Goal: Navigation & Orientation: Find specific page/section

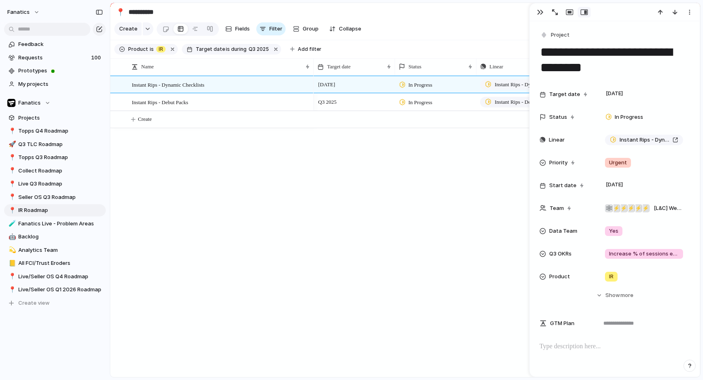
click at [473, 176] on div "[DATE] In Progress Instant Rips - Dynamic Checklists Urgent Q3 2025 In Progress…" at bounding box center [507, 226] width 386 height 301
click at [33, 207] on span "IR Roadmap" at bounding box center [60, 210] width 85 height 8
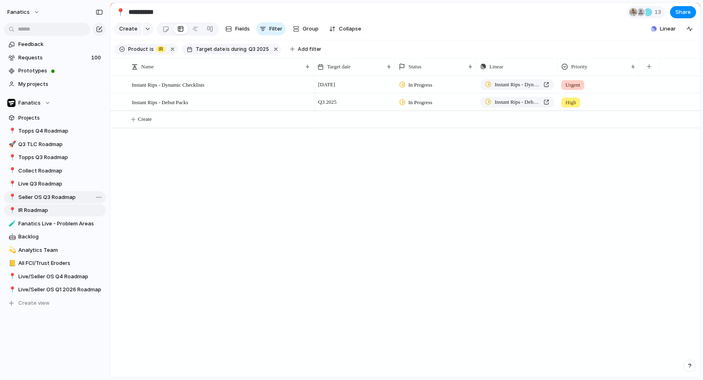
click at [37, 196] on span "Seller OS Q3 Roadmap" at bounding box center [60, 197] width 85 height 8
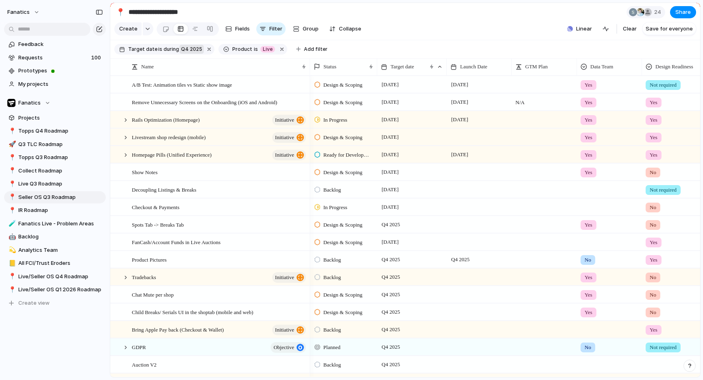
click at [186, 48] on span "Q4 2025" at bounding box center [191, 49] width 21 height 7
click at [202, 131] on span "range" at bounding box center [198, 128] width 15 height 8
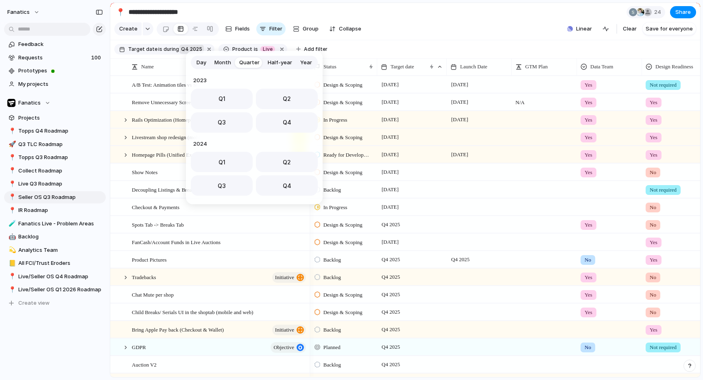
scroll to position [129, 0]
click at [233, 126] on button "Q3" at bounding box center [222, 120] width 62 height 20
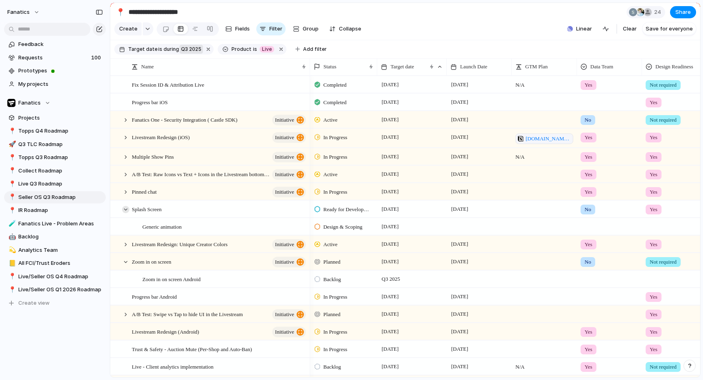
click at [126, 207] on div at bounding box center [125, 209] width 7 height 7
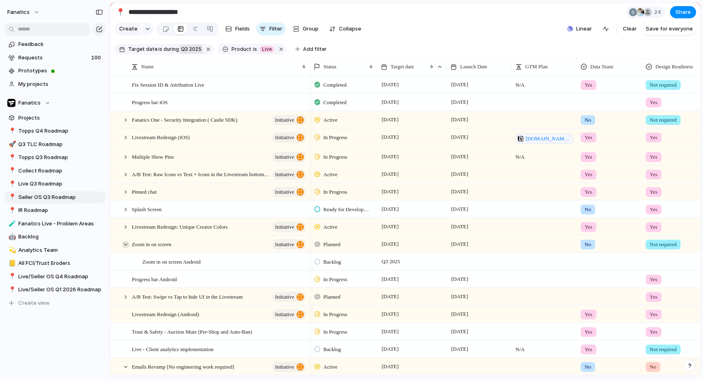
click at [127, 246] on div at bounding box center [125, 244] width 7 height 7
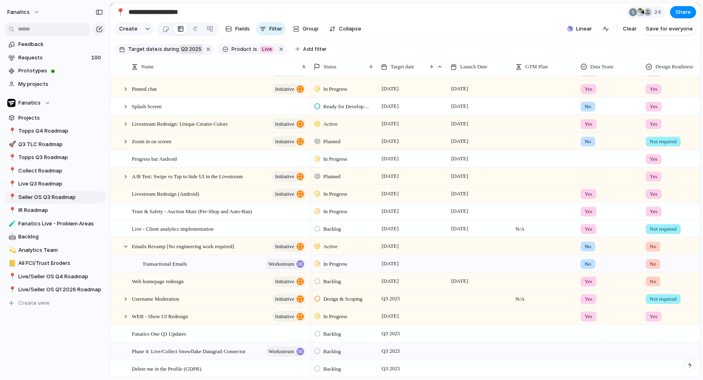
scroll to position [121, 0]
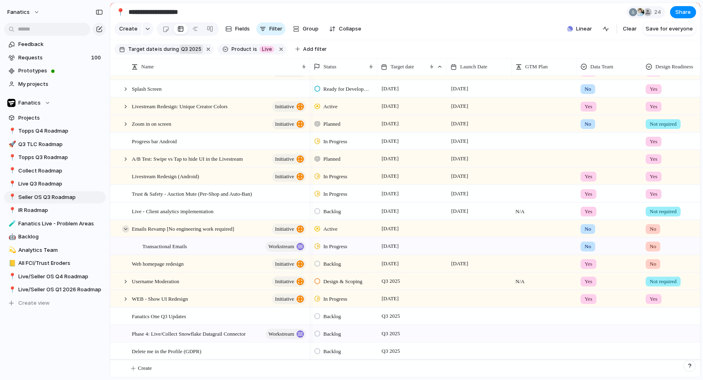
click at [126, 231] on div at bounding box center [125, 228] width 7 height 7
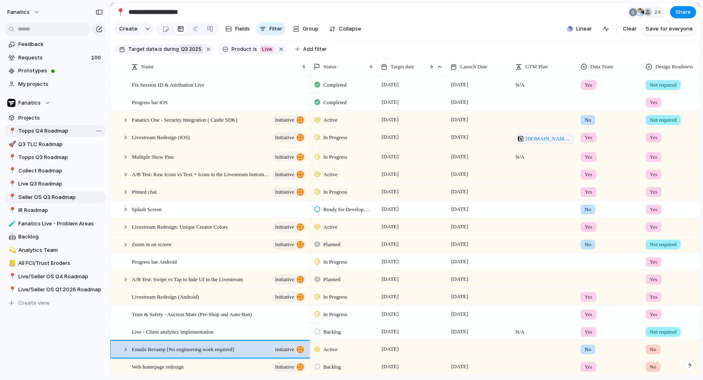
click at [60, 132] on span "Topps Q4 Roadmap" at bounding box center [60, 131] width 85 height 8
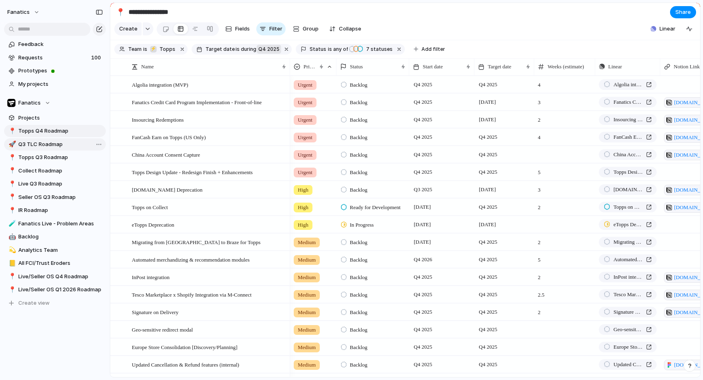
click at [44, 147] on span "Q3 TLC Roadmap" at bounding box center [60, 144] width 85 height 8
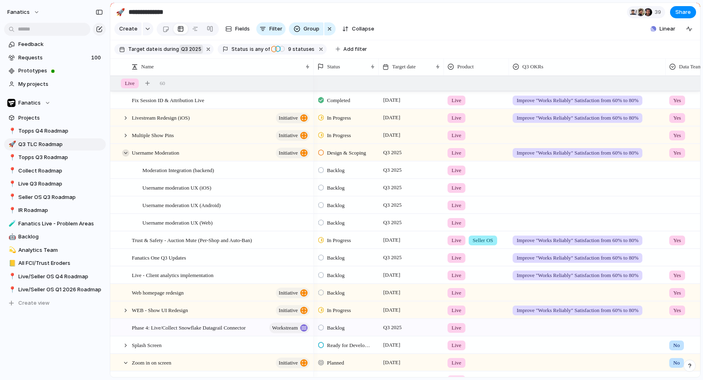
click at [127, 152] on div at bounding box center [125, 152] width 7 height 7
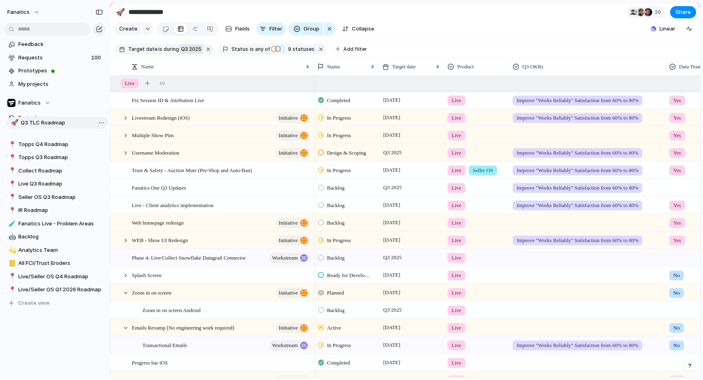
drag, startPoint x: 28, startPoint y: 144, endPoint x: 30, endPoint y: 124, distance: 20.5
click at [30, 125] on div "📍 Topps Q4 Roadmap 🚀 Q3 TLC Roadmap 📍 Topps Q3 Roadmap 📍 Collect Roadmap 📍 Live…" at bounding box center [55, 217] width 102 height 184
click at [35, 169] on span "Collect Roadmap" at bounding box center [60, 171] width 85 height 8
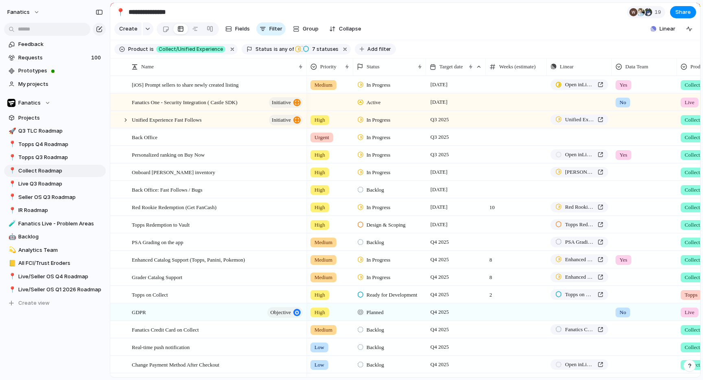
click at [367, 47] on span "Add filter" at bounding box center [379, 49] width 24 height 7
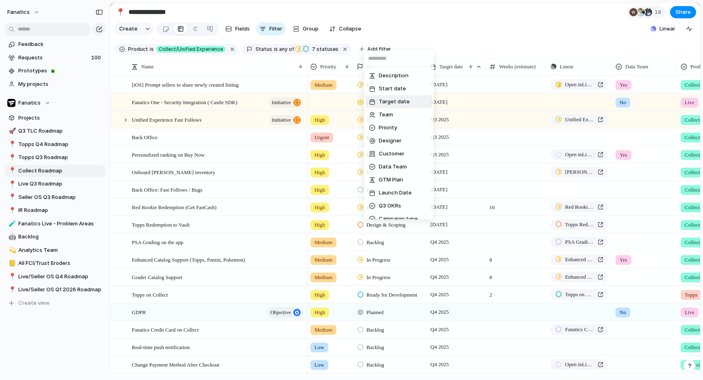
click at [388, 102] on span "Target date" at bounding box center [394, 102] width 31 height 8
click at [389, 129] on li "range" at bounding box center [399, 127] width 66 height 13
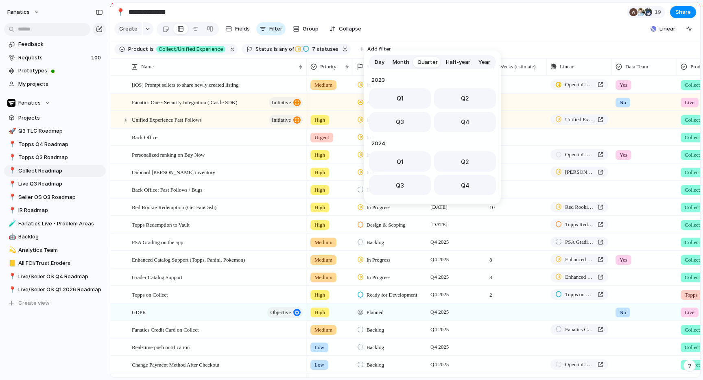
scroll to position [129, 0]
click at [458, 122] on button "Q4" at bounding box center [465, 119] width 62 height 20
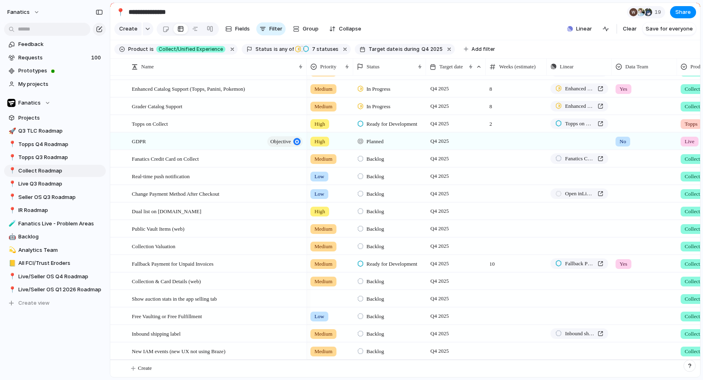
scroll to position [0, 0]
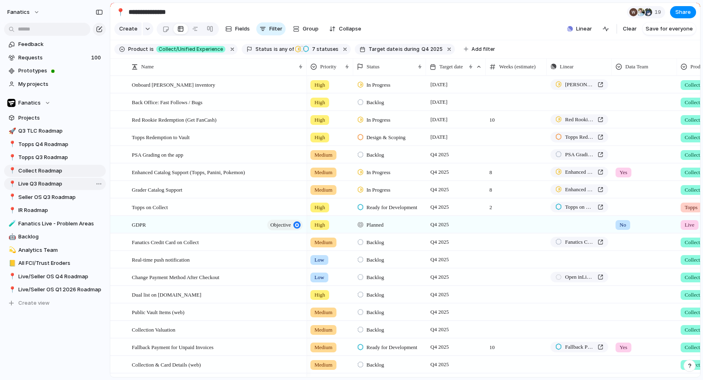
click at [52, 185] on span "Live Q3 Roadmap" at bounding box center [60, 184] width 85 height 8
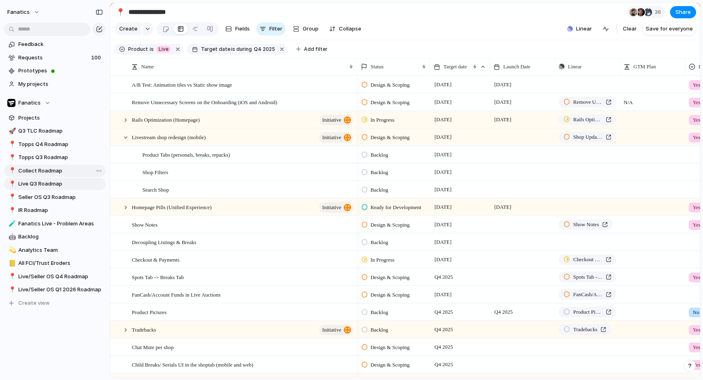
click at [46, 172] on span "Collect Roadmap" at bounding box center [60, 171] width 85 height 8
type input "**********"
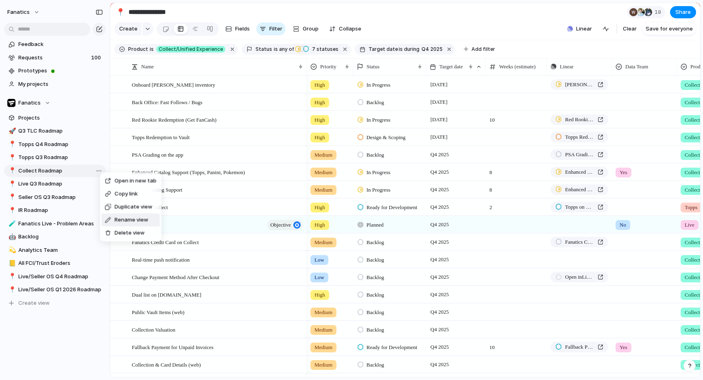
click at [126, 222] on span "Rename view" at bounding box center [132, 220] width 34 height 8
type input "**********"
click at [662, 28] on span "Save for everyone" at bounding box center [668, 29] width 47 height 8
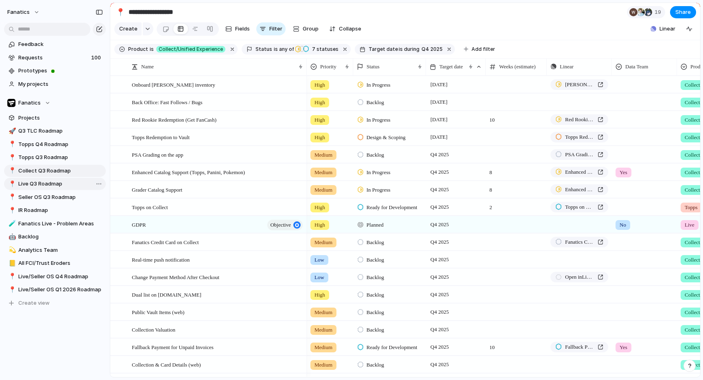
click at [52, 180] on span "Live Q3 Roadmap" at bounding box center [60, 184] width 85 height 8
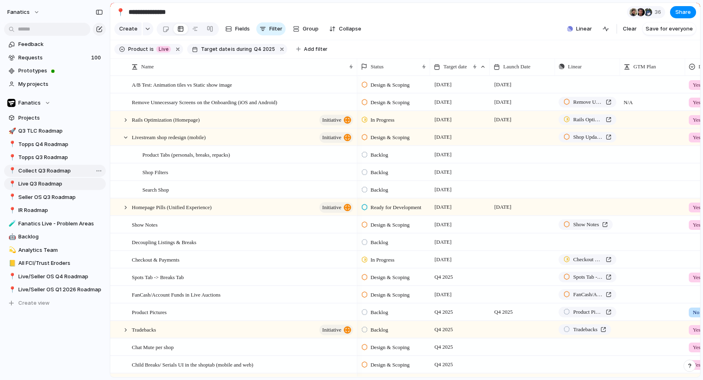
click at [50, 168] on span "Collect Q3 Roadmap" at bounding box center [60, 171] width 85 height 8
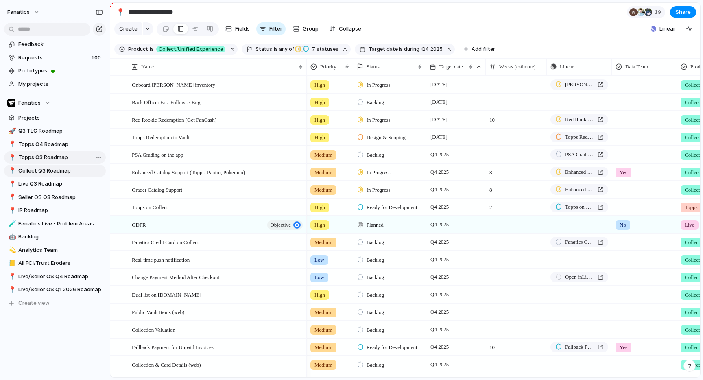
click at [45, 158] on span "Topps Q3 Roadmap" at bounding box center [60, 157] width 85 height 8
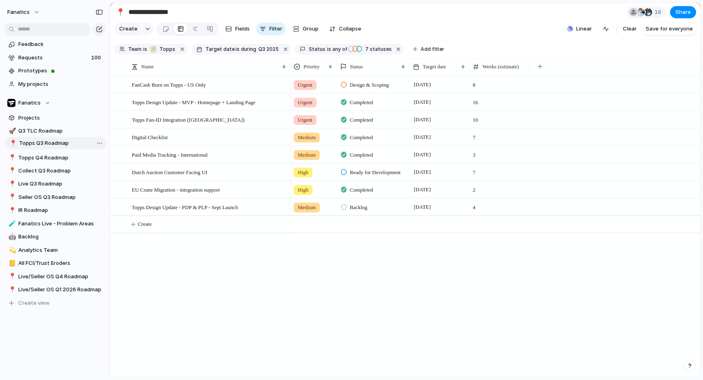
drag, startPoint x: 45, startPoint y: 158, endPoint x: 46, endPoint y: 144, distance: 14.3
click at [46, 144] on div "🚀 Q3 TLC Roadmap 📍 Topps Q4 Roadmap 📍 Topps Q3 Roadmap 📍 Collect Q3 Roadmap 📍 L…" at bounding box center [55, 217] width 102 height 184
click at [46, 156] on span "Topps Q4 Roadmap" at bounding box center [60, 157] width 85 height 8
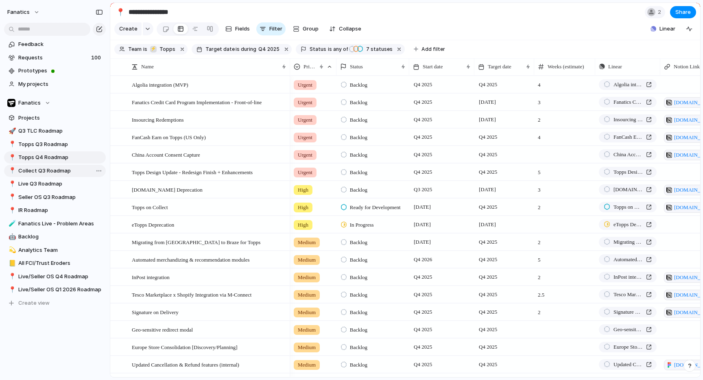
click at [46, 172] on span "Collect Q3 Roadmap" at bounding box center [60, 171] width 85 height 8
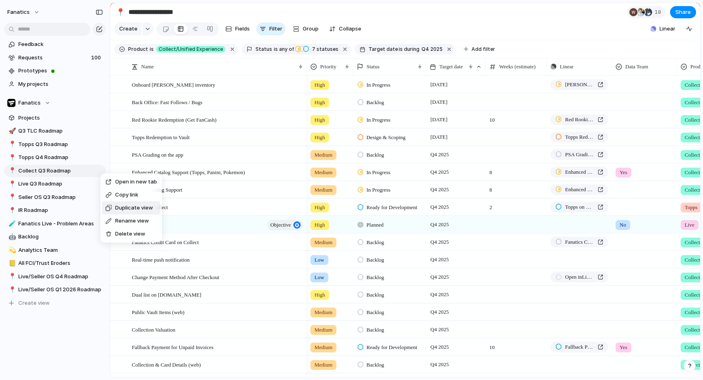
click at [115, 206] on div "Duplicate view" at bounding box center [129, 208] width 48 height 8
type input "**********"
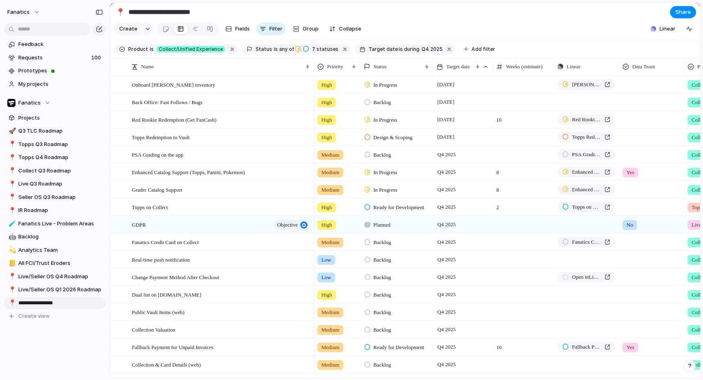
type input "**********"
click at [44, 324] on div "**********" at bounding box center [55, 190] width 110 height 380
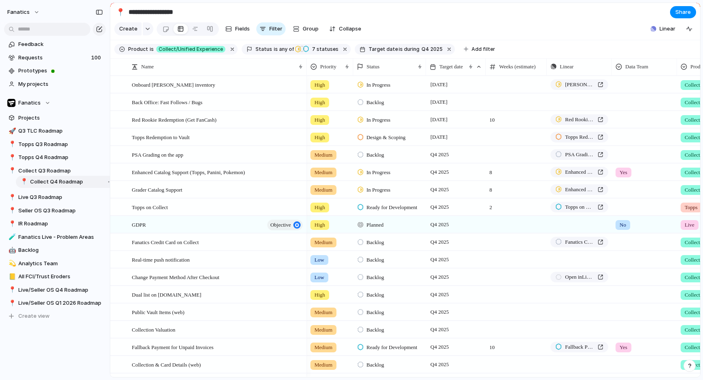
drag, startPoint x: 34, startPoint y: 299, endPoint x: 46, endPoint y: 178, distance: 121.8
click at [46, 178] on div "🚀 Q3 TLC Roadmap 📍 Topps Q3 Roadmap 📍 Topps Q4 Roadmap 📍 Collect Q3 Roadmap 📍 L…" at bounding box center [55, 223] width 102 height 197
click at [48, 170] on span "Collect Q3 Roadmap" at bounding box center [60, 171] width 85 height 8
click at [403, 48] on span "during" at bounding box center [411, 49] width 17 height 7
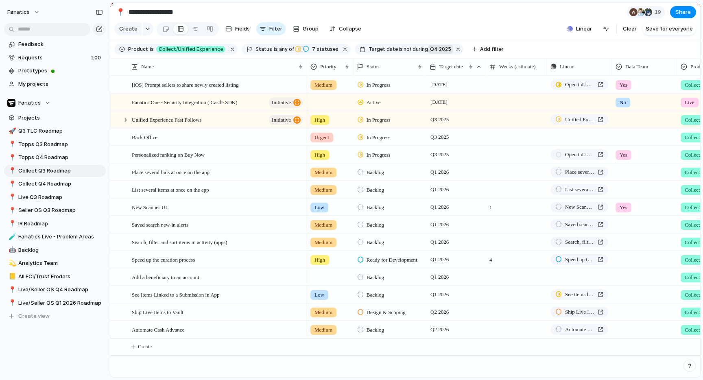
click at [430, 49] on span "Q4 2025" at bounding box center [440, 49] width 21 height 7
click at [401, 50] on div "last week last month next week next month range no selection" at bounding box center [351, 190] width 703 height 380
click at [411, 50] on span "during" at bounding box center [419, 49] width 17 height 7
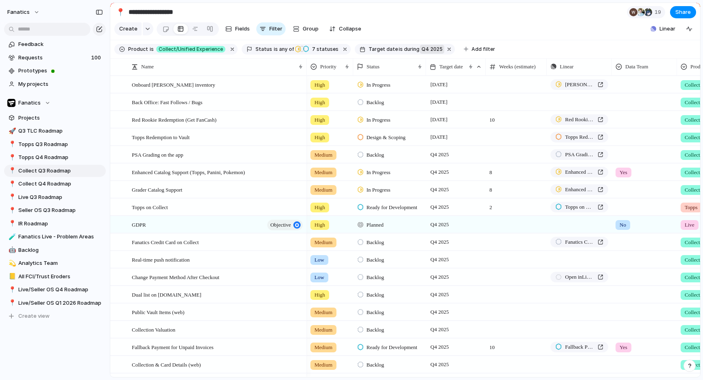
click at [421, 50] on span "Q4 2025" at bounding box center [431, 49] width 21 height 7
click at [447, 126] on li "range" at bounding box center [452, 130] width 66 height 13
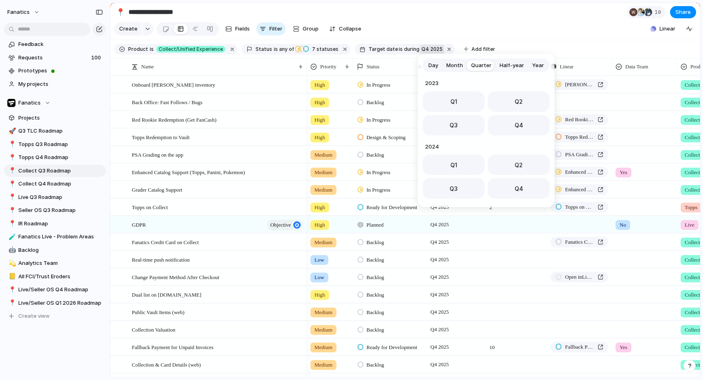
scroll to position [129, 0]
click at [460, 121] on button "Q3" at bounding box center [454, 123] width 62 height 20
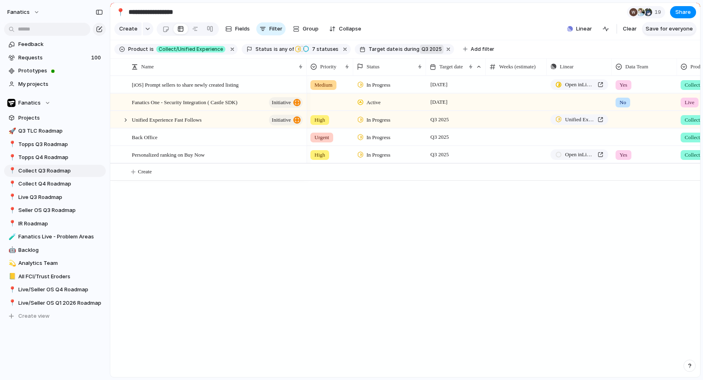
click at [675, 26] on span "Save for everyone" at bounding box center [668, 29] width 47 height 8
click at [124, 122] on div at bounding box center [125, 119] width 7 height 7
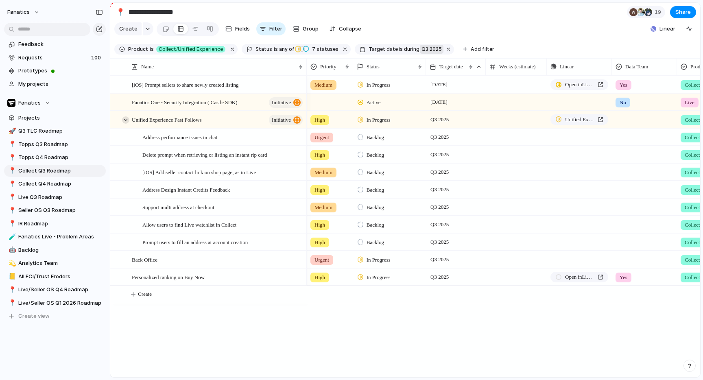
click at [124, 122] on div at bounding box center [125, 119] width 7 height 7
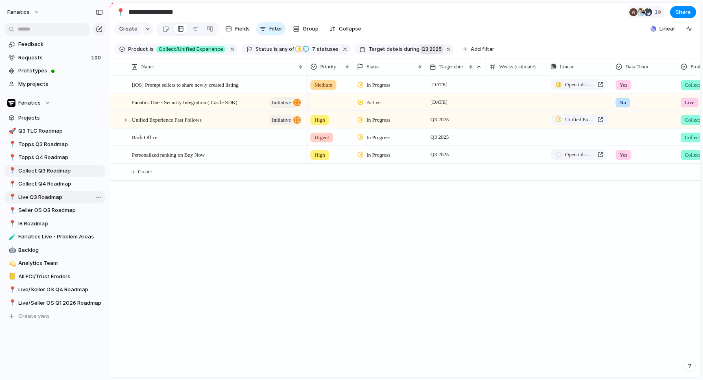
click at [45, 198] on span "Live Q3 Roadmap" at bounding box center [60, 197] width 85 height 8
type input "**********"
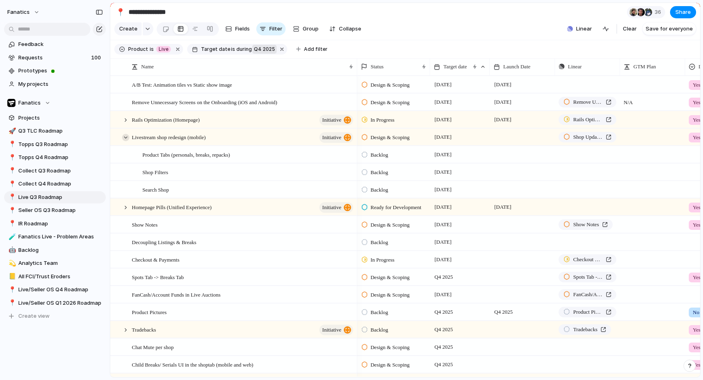
click at [125, 138] on div at bounding box center [125, 137] width 7 height 7
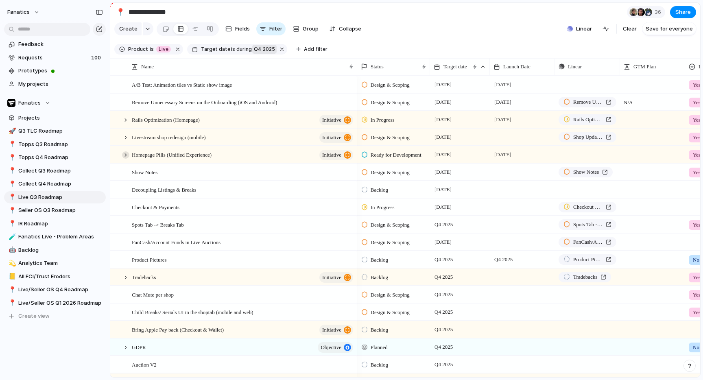
click at [125, 154] on div at bounding box center [125, 154] width 7 height 7
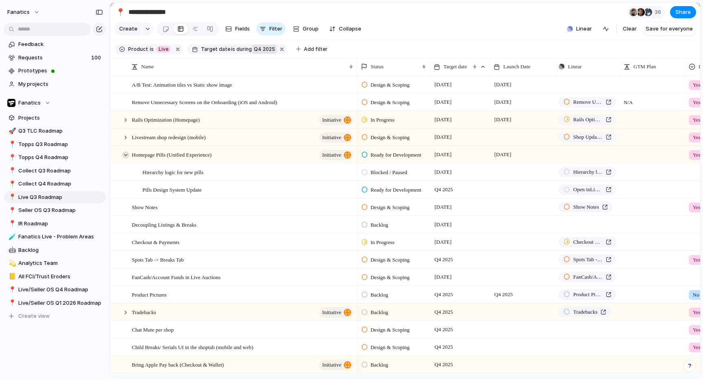
click at [125, 154] on div at bounding box center [125, 154] width 7 height 7
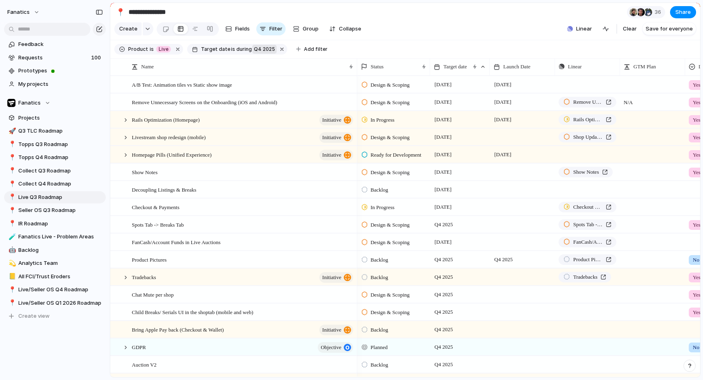
click at [258, 50] on span "Q4 2025" at bounding box center [264, 49] width 21 height 7
click at [295, 134] on li "range" at bounding box center [293, 130] width 66 height 13
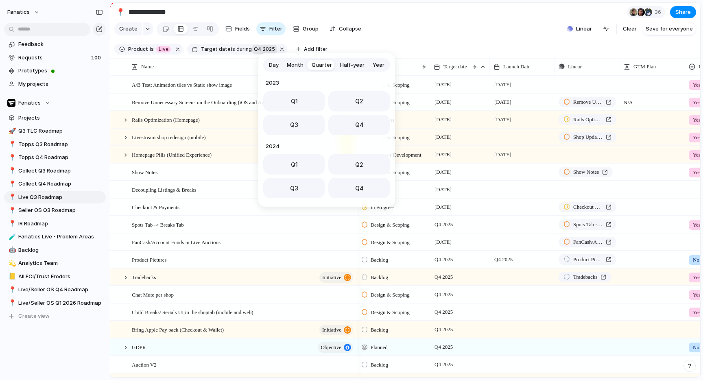
scroll to position [129, 0]
click at [303, 122] on button "Q3" at bounding box center [294, 122] width 62 height 20
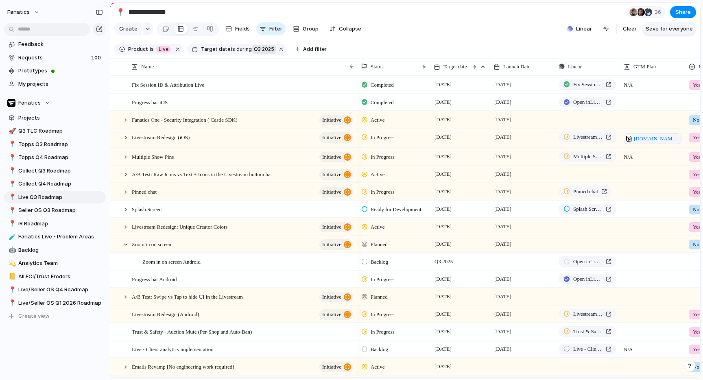
click at [675, 33] on button "Save for everyone" at bounding box center [669, 28] width 54 height 13
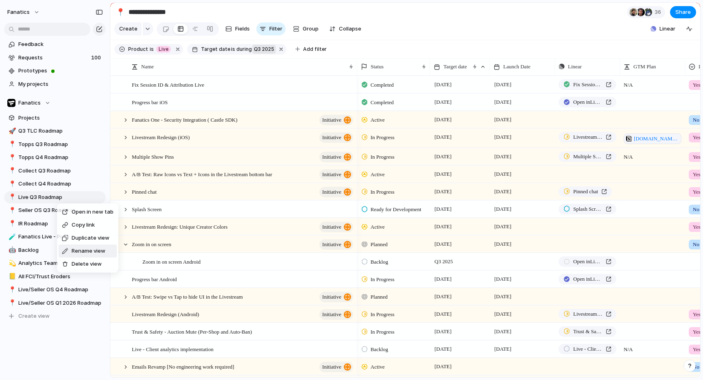
click at [75, 240] on span "Duplicate view" at bounding box center [91, 238] width 38 height 8
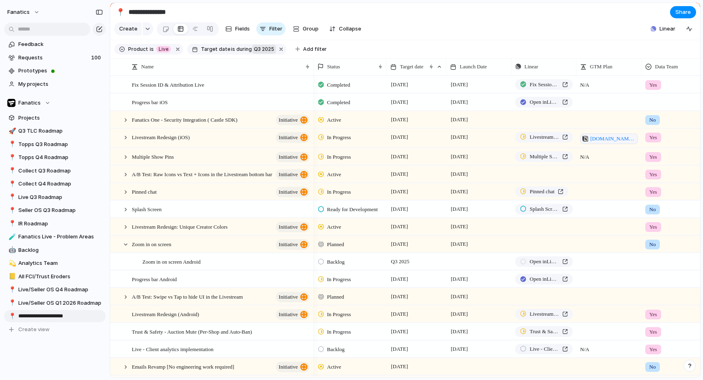
type input "**********"
click at [84, 315] on input "**********" at bounding box center [60, 316] width 85 height 8
drag, startPoint x: 87, startPoint y: 315, endPoint x: 35, endPoint y: 319, distance: 52.2
click at [35, 319] on input "**********" at bounding box center [60, 316] width 85 height 8
click at [40, 314] on input "**********" at bounding box center [60, 316] width 85 height 8
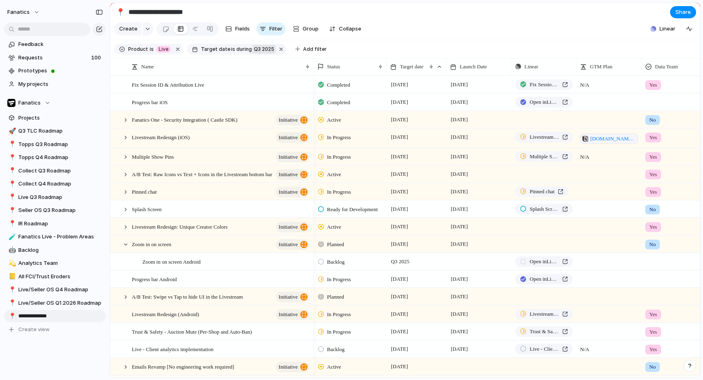
type input "**********"
click at [59, 337] on div "Feedback Requests 100 Prototypes My projects Fanatics Projects 🚀 Q3 TLC Roadmap…" at bounding box center [55, 190] width 110 height 380
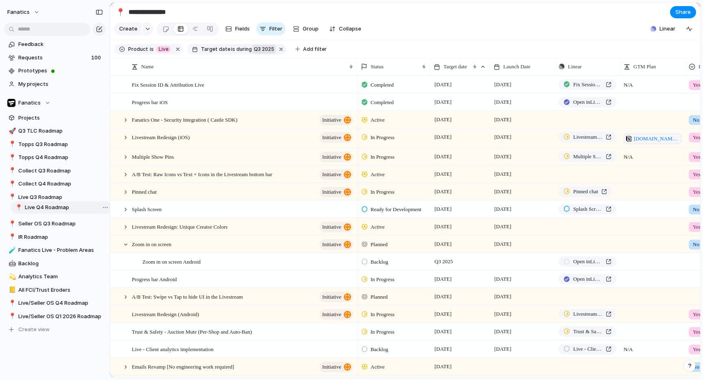
drag, startPoint x: 54, startPoint y: 318, endPoint x: 61, endPoint y: 209, distance: 108.4
click at [61, 209] on div "🚀 Q3 TLC Roadmap 📍 Topps Q3 Roadmap 📍 Topps Q4 Roadmap 📍 Collect Q3 Roadmap 📍 C…" at bounding box center [55, 230] width 102 height 211
click at [259, 49] on span "Q3 2025" at bounding box center [264, 49] width 20 height 7
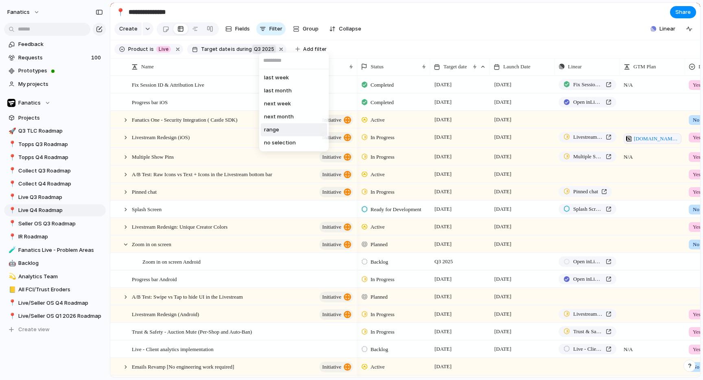
click at [287, 133] on li "range" at bounding box center [294, 129] width 66 height 13
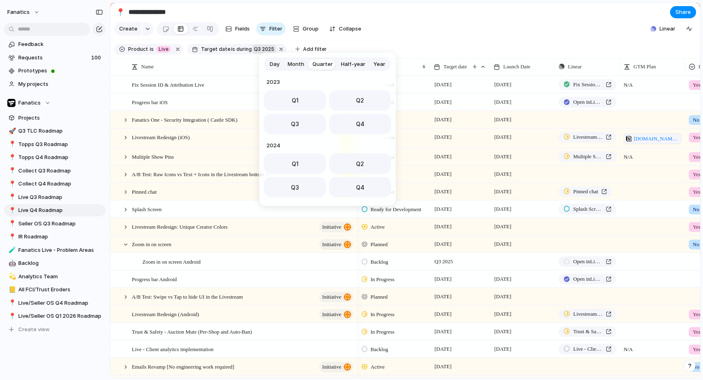
scroll to position [129, 0]
click at [358, 121] on span "Q4" at bounding box center [360, 121] width 9 height 9
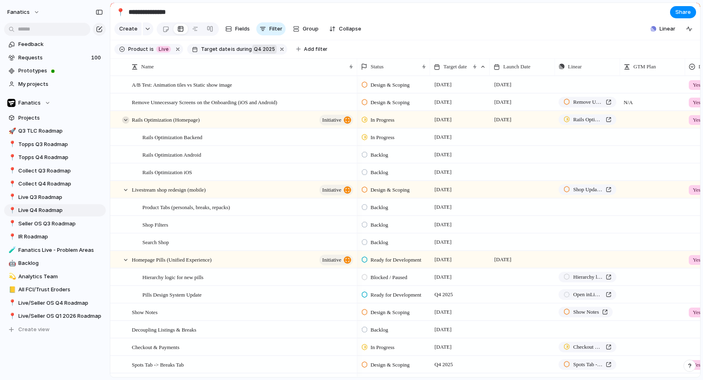
click at [126, 119] on div at bounding box center [125, 119] width 7 height 7
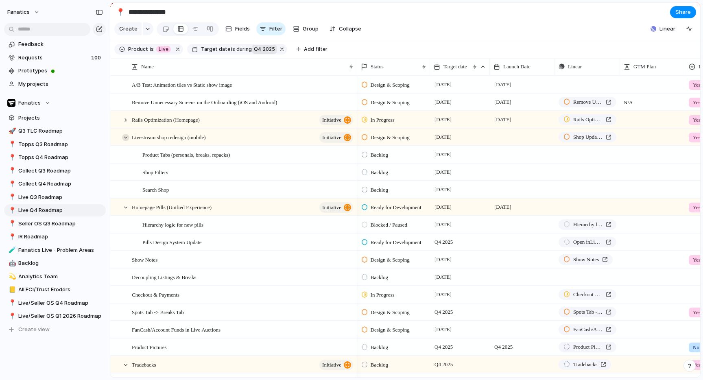
click at [124, 137] on div at bounding box center [125, 137] width 7 height 7
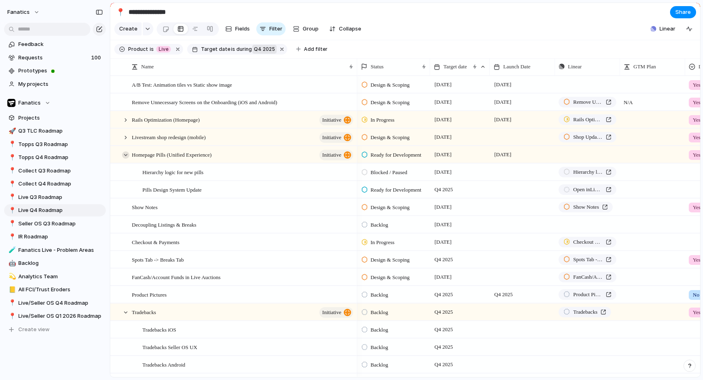
click at [127, 155] on div at bounding box center [125, 154] width 7 height 7
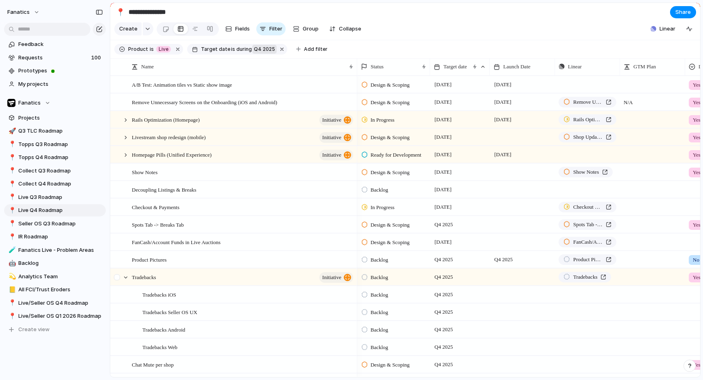
click at [127, 271] on div at bounding box center [122, 277] width 22 height 17
click at [126, 275] on div at bounding box center [125, 277] width 7 height 7
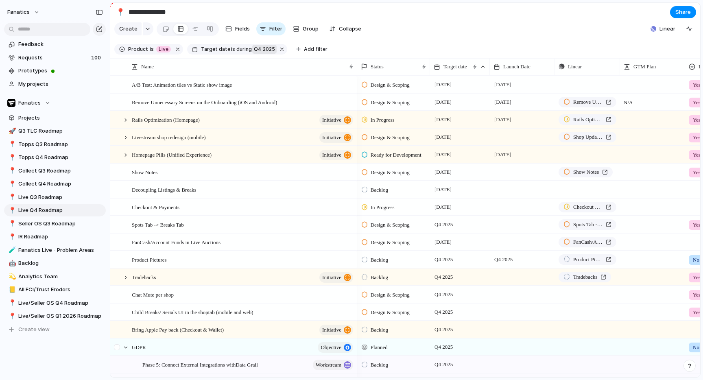
click at [128, 351] on div at bounding box center [122, 347] width 22 height 17
click at [124, 347] on div at bounding box center [125, 347] width 7 height 7
click at [38, 142] on span "Topps Q3 Roadmap" at bounding box center [60, 144] width 85 height 8
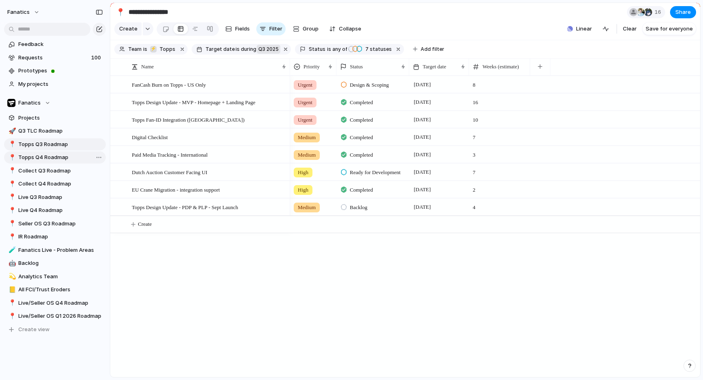
click at [46, 156] on span "Topps Q4 Roadmap" at bounding box center [60, 157] width 85 height 8
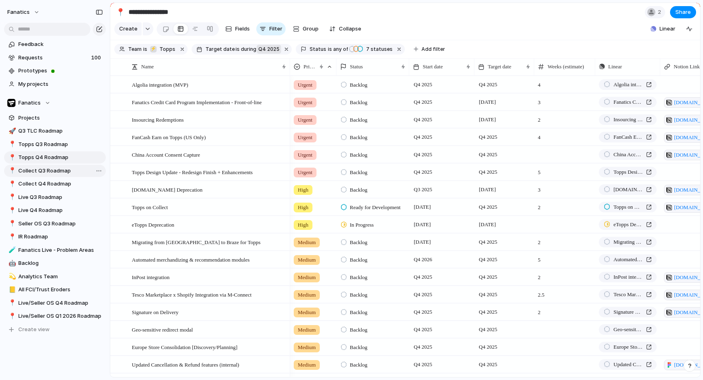
click at [44, 173] on span "Collect Q3 Roadmap" at bounding box center [60, 171] width 85 height 8
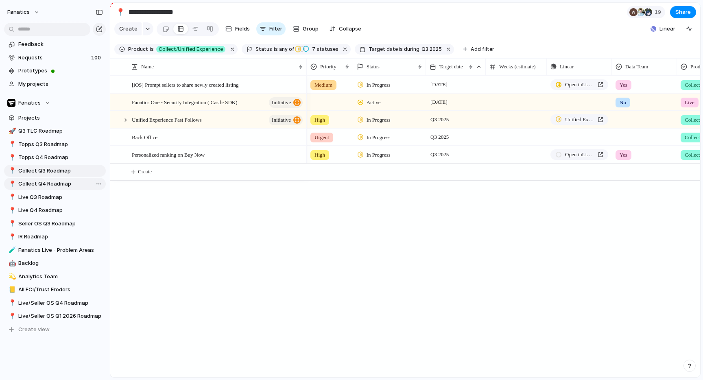
click at [44, 183] on span "Collect Q4 Roadmap" at bounding box center [60, 184] width 85 height 8
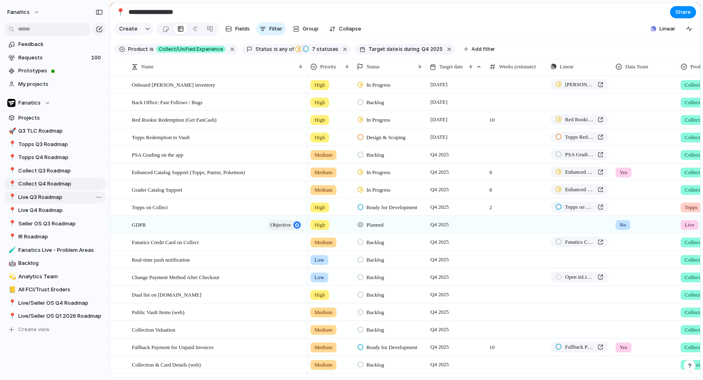
click at [42, 200] on span "Live Q3 Roadmap" at bounding box center [60, 197] width 85 height 8
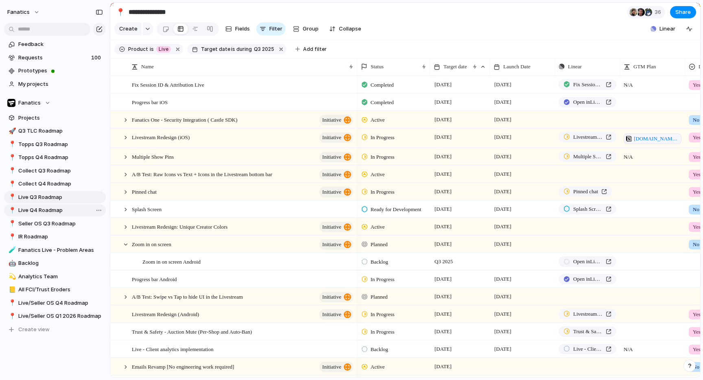
click at [42, 208] on span "Live Q4 Roadmap" at bounding box center [60, 210] width 85 height 8
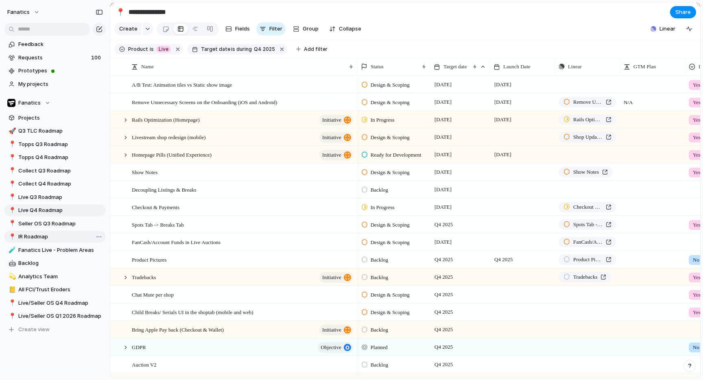
click at [39, 232] on link "📍 IR Roadmap" at bounding box center [55, 237] width 102 height 12
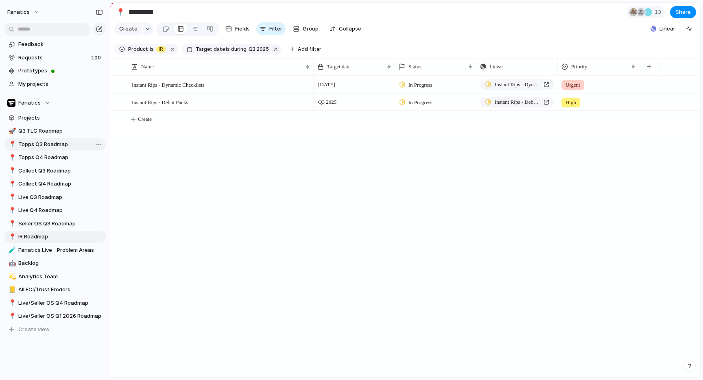
click at [50, 144] on span "Topps Q3 Roadmap" at bounding box center [60, 144] width 85 height 8
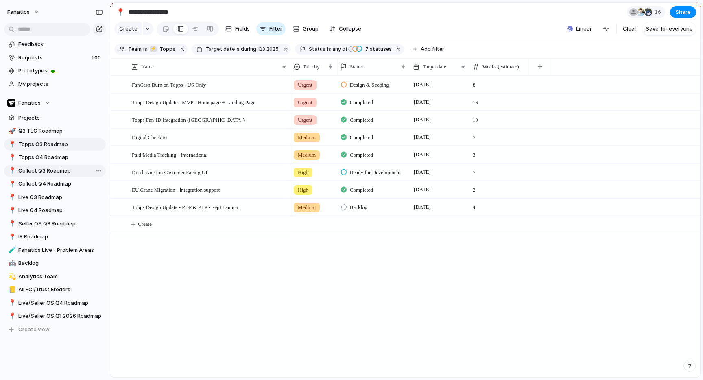
click at [41, 168] on span "Collect Q3 Roadmap" at bounding box center [60, 171] width 85 height 8
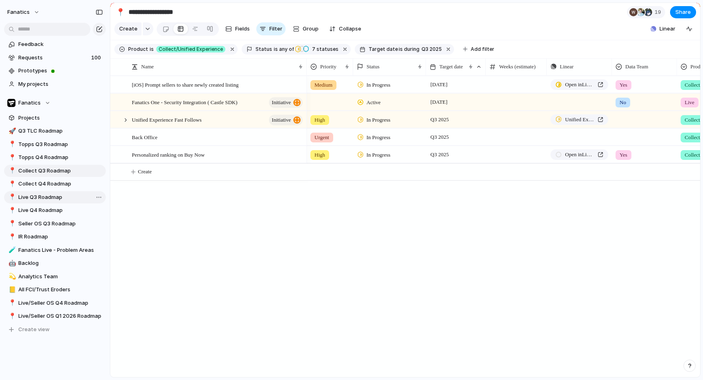
click at [37, 198] on span "Live Q3 Roadmap" at bounding box center [60, 197] width 85 height 8
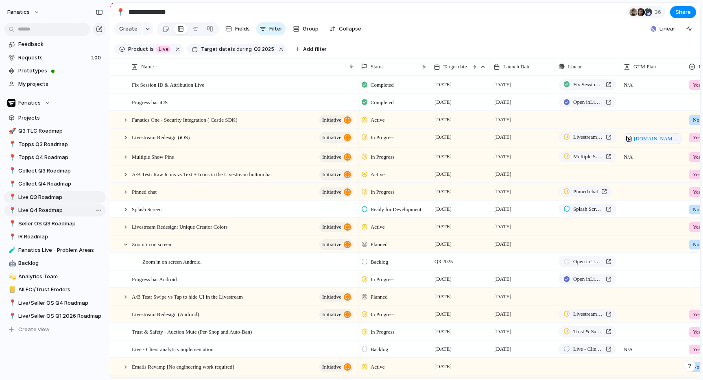
click at [41, 212] on span "Live Q4 Roadmap" at bounding box center [60, 210] width 85 height 8
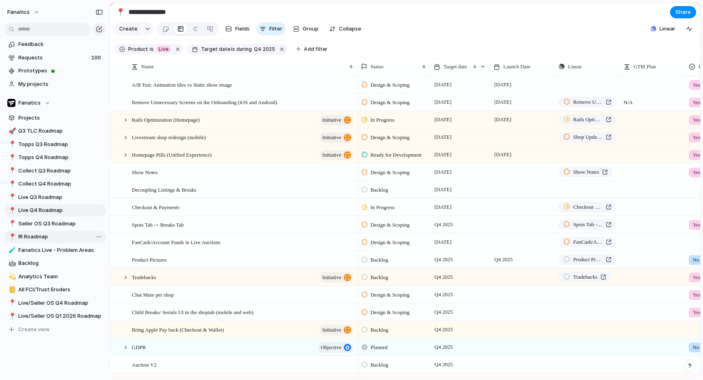
click at [32, 235] on span "IR Roadmap" at bounding box center [60, 237] width 85 height 8
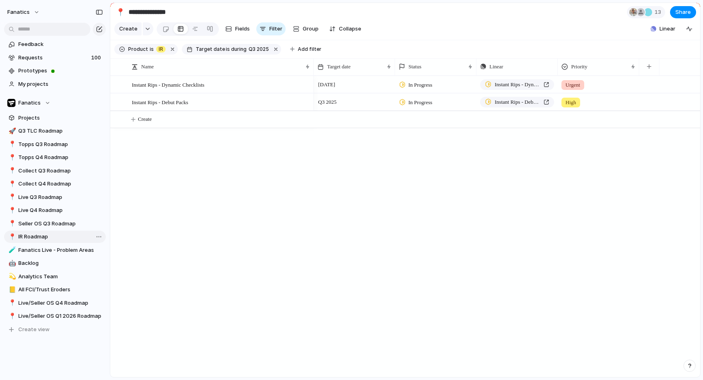
type input "**********"
click at [178, 84] on span "Instant Rips - Dynamic Checklists" at bounding box center [168, 84] width 72 height 9
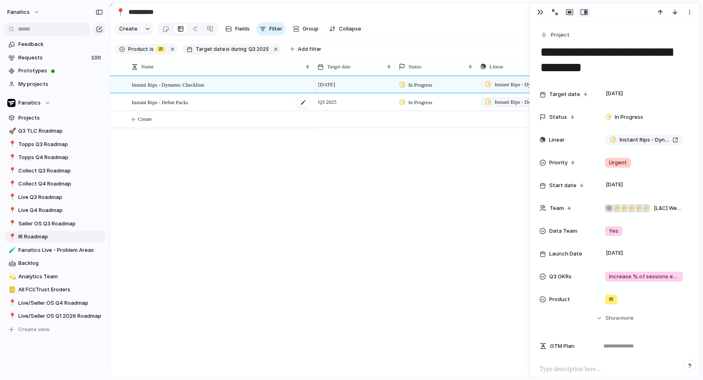
click at [227, 100] on div "Instant Rips - Debut Packs" at bounding box center [221, 102] width 179 height 17
type textarea "**********"
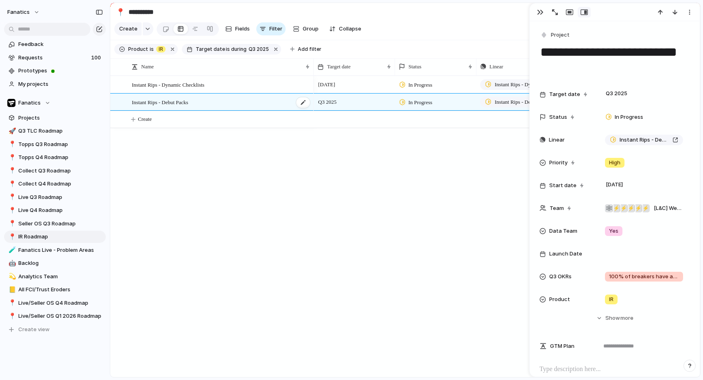
click at [187, 101] on span "Instant Rips - Debut Packs" at bounding box center [160, 101] width 57 height 9
click at [203, 190] on div "Instant Rips - Dynamic Checklists Instant Rips - Debut Packs [DATE] In Progress…" at bounding box center [405, 226] width 590 height 301
